Goal: Navigation & Orientation: Go to known website

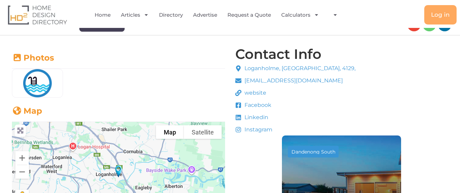
scroll to position [130, 0]
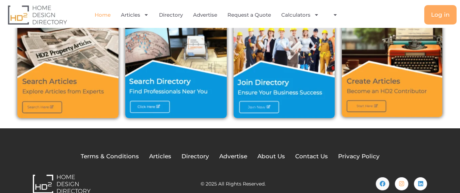
scroll to position [254, 0]
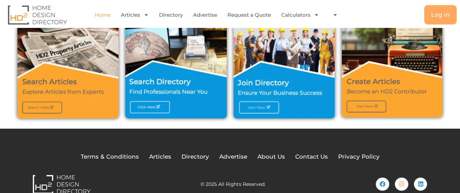
click at [145, 107] on img at bounding box center [176, 71] width 102 height 94
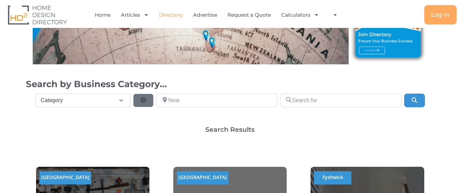
scroll to position [81, 0]
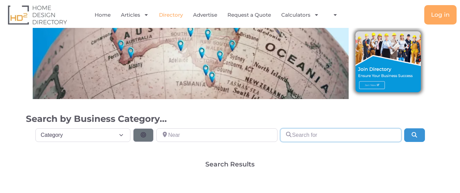
click at [326, 137] on input "Search for" at bounding box center [340, 135] width 121 height 14
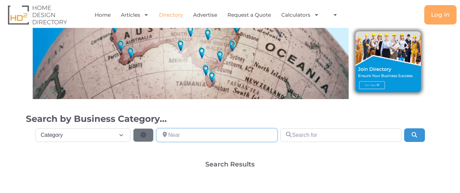
click at [172, 132] on input "Near" at bounding box center [216, 135] width 121 height 14
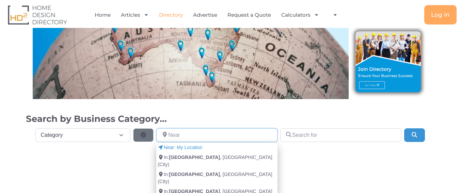
paste input "[URL][DOMAIN_NAME]"
type input "[URL][DOMAIN_NAME]"
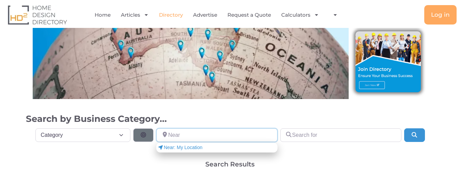
scroll to position [0, 0]
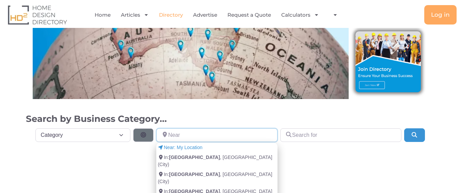
paste input "Factory [STREET_ADDRESS]"
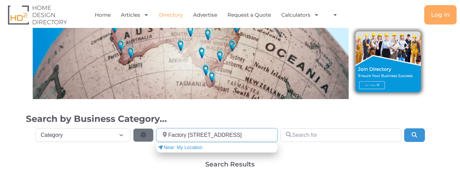
type input "Factory [STREET_ADDRESS]"
click at [316, 143] on div "Category Category Category Accounting Antenna Installation & Services Architect…" at bounding box center [230, 137] width 393 height 19
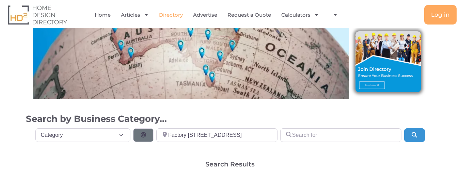
scroll to position [0, 0]
click at [315, 138] on input "Search for" at bounding box center [340, 135] width 121 height 14
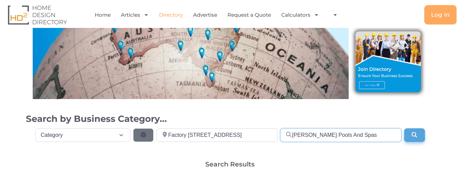
type input "[PERSON_NAME] Pools And Spas"
click at [415, 133] on icon "Search" at bounding box center [414, 134] width 7 height 5
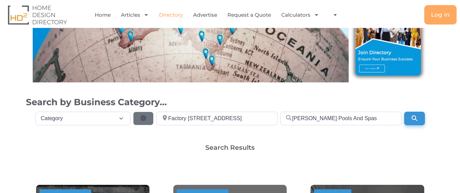
scroll to position [97, 0]
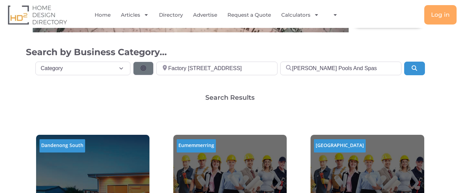
scroll to position [193, 0]
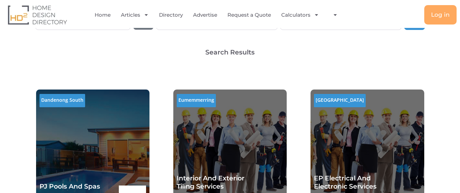
click at [78, 164] on div "PJ Pools And Spas Builders Peter Zukowski" at bounding box center [76, 188] width 73 height 49
click at [82, 172] on div "PJ Pools And Spas Builders Peter Zukowski" at bounding box center [76, 188] width 73 height 49
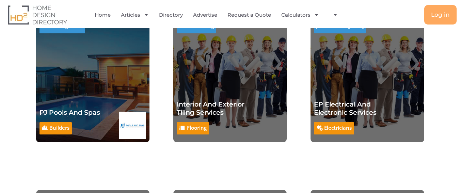
scroll to position [273, 0]
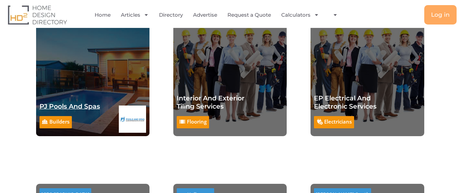
click at [62, 106] on link "PJ Pools And Spas" at bounding box center [70, 107] width 61 height 8
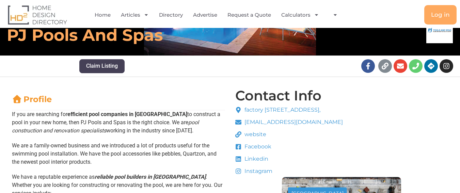
click at [256, 135] on span "website" at bounding box center [255, 135] width 24 height 8
